Goal: Communication & Community: Participate in discussion

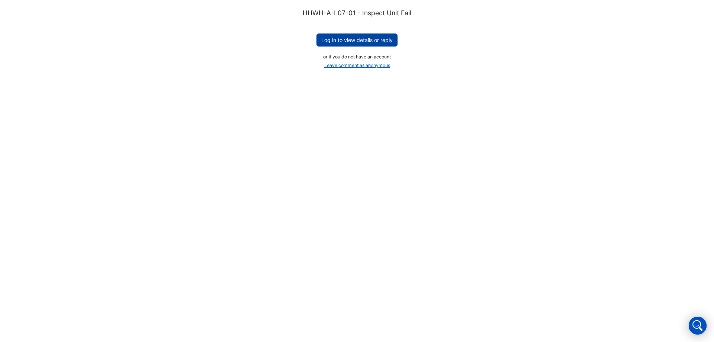
click at [363, 39] on button "Log in to view details or reply" at bounding box center [356, 39] width 81 height 13
